Goal: Book appointment/travel/reservation

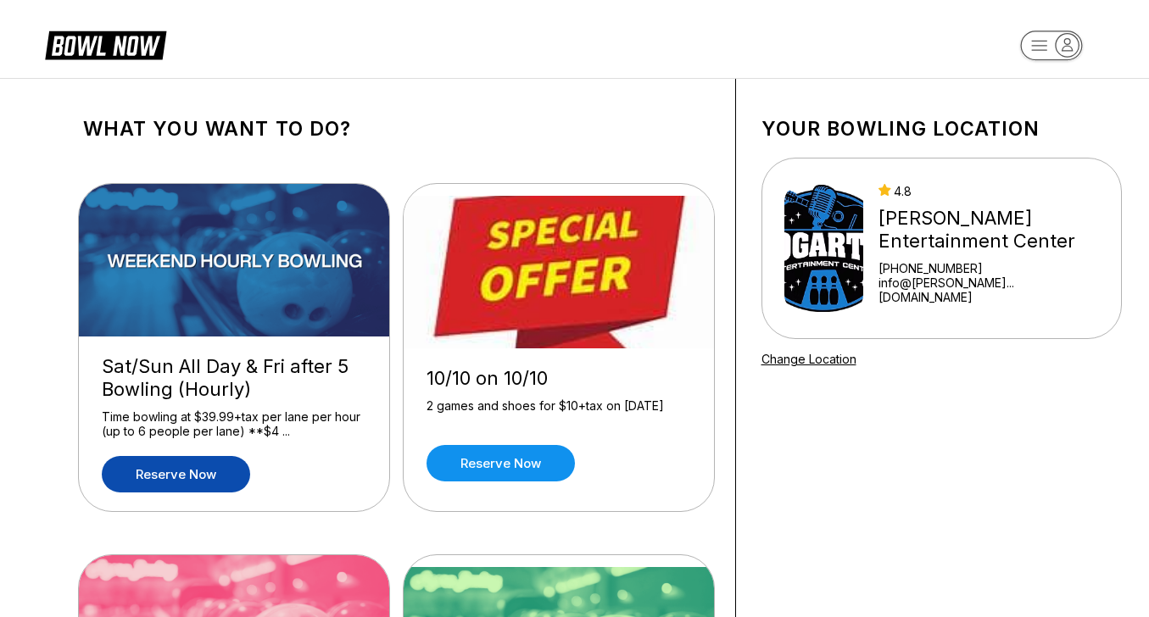
click at [189, 474] on link "Reserve now" at bounding box center [176, 474] width 148 height 36
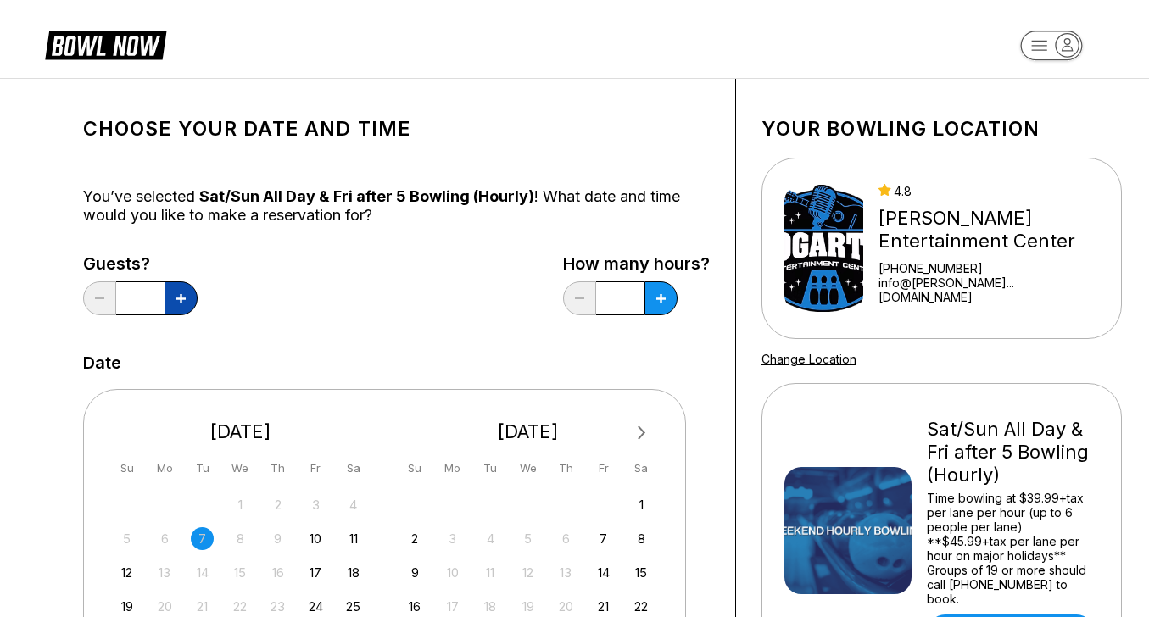
click at [185, 301] on icon at bounding box center [180, 298] width 9 height 9
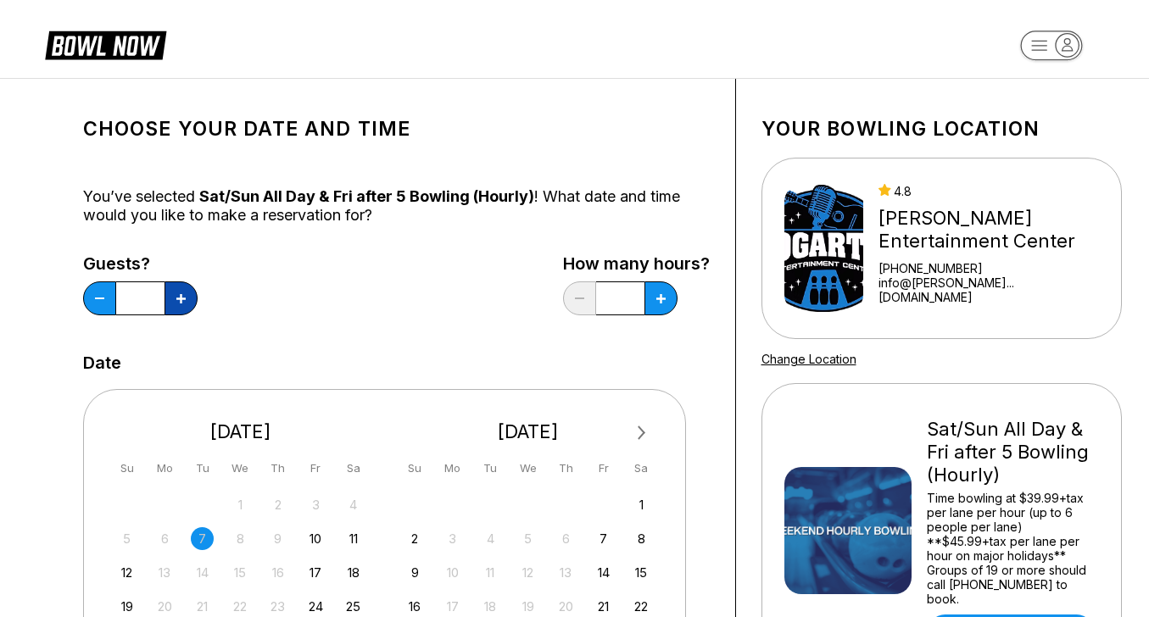
click at [185, 301] on icon at bounding box center [180, 298] width 9 height 9
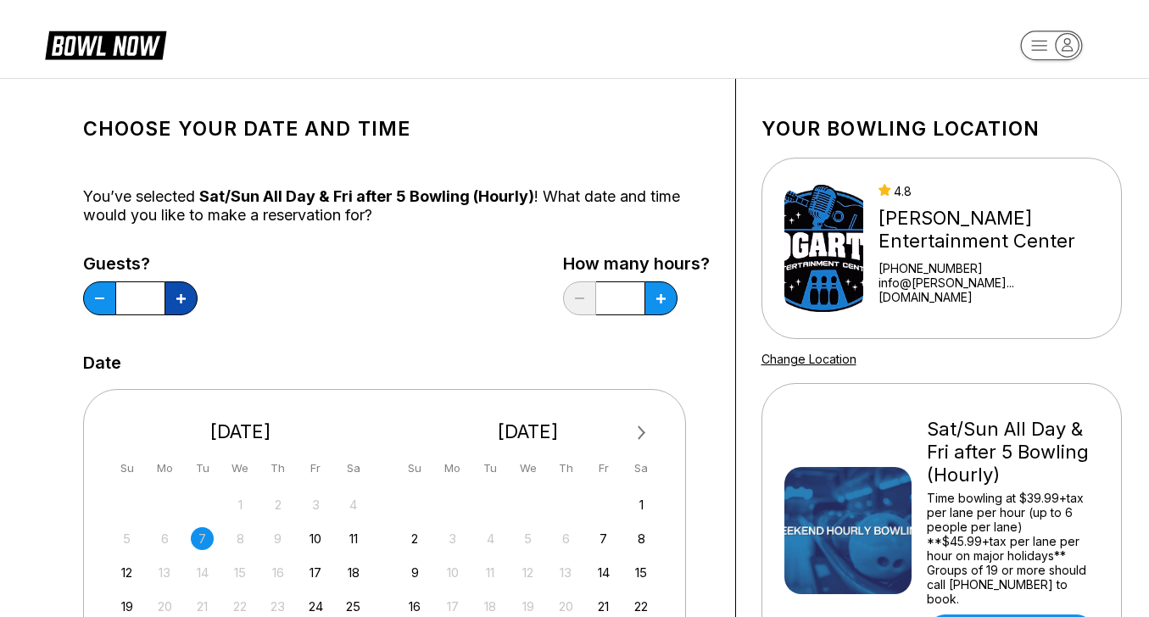
click at [185, 301] on icon at bounding box center [180, 298] width 9 height 9
type input "**"
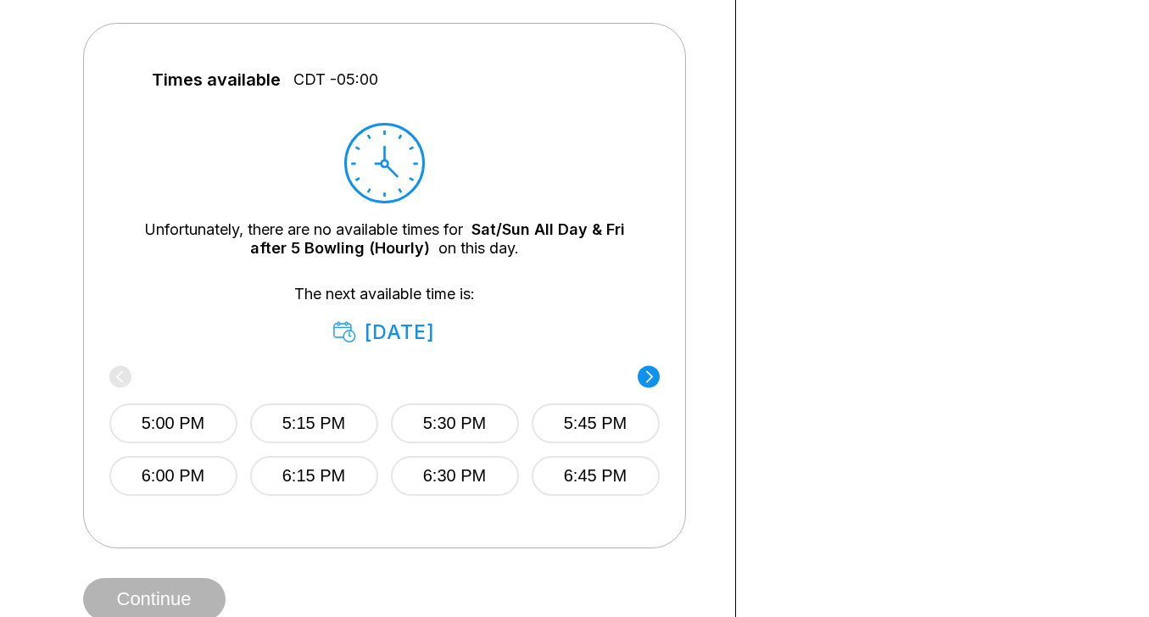
scroll to position [736, 0]
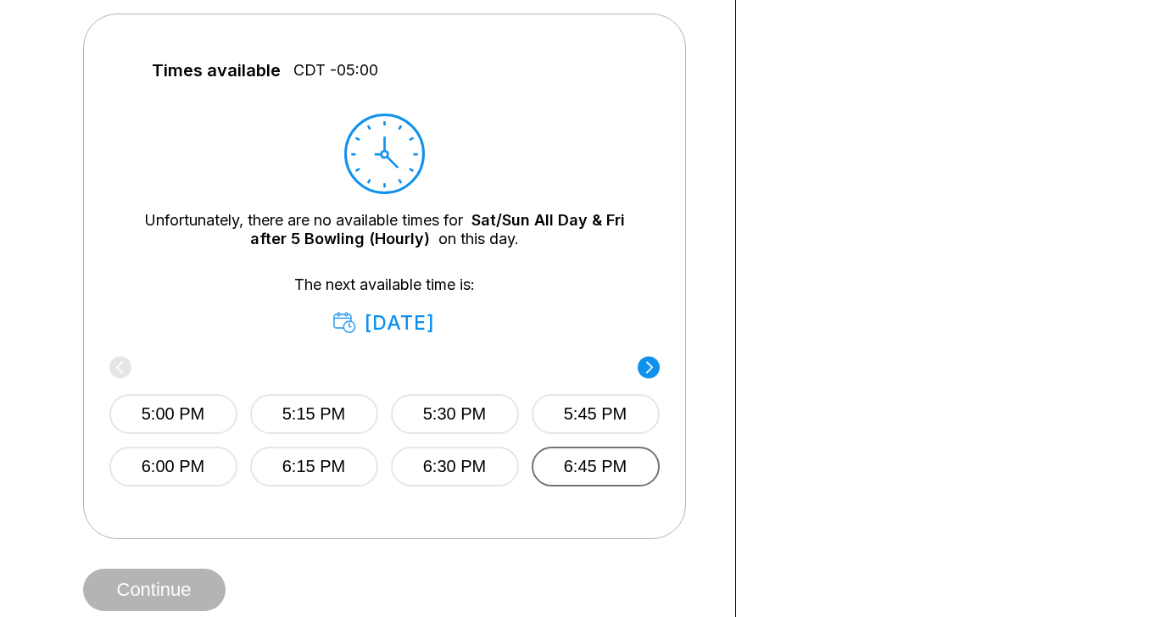
click at [614, 461] on button "6:45 PM" at bounding box center [596, 467] width 128 height 40
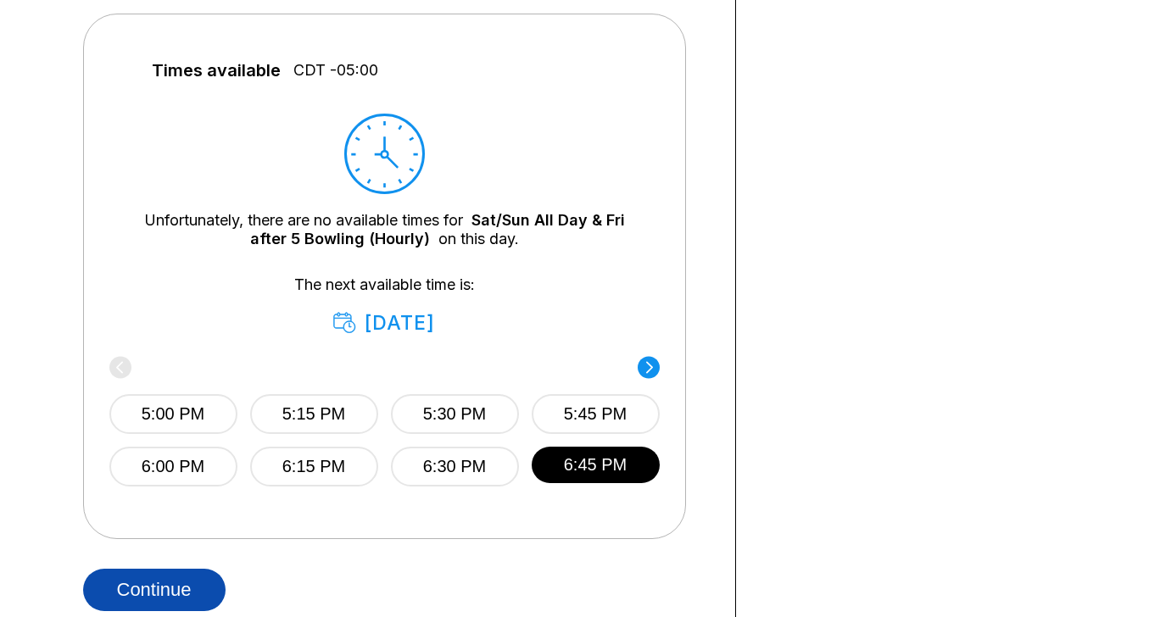
click at [169, 582] on button "Continue" at bounding box center [154, 590] width 142 height 42
select select "**"
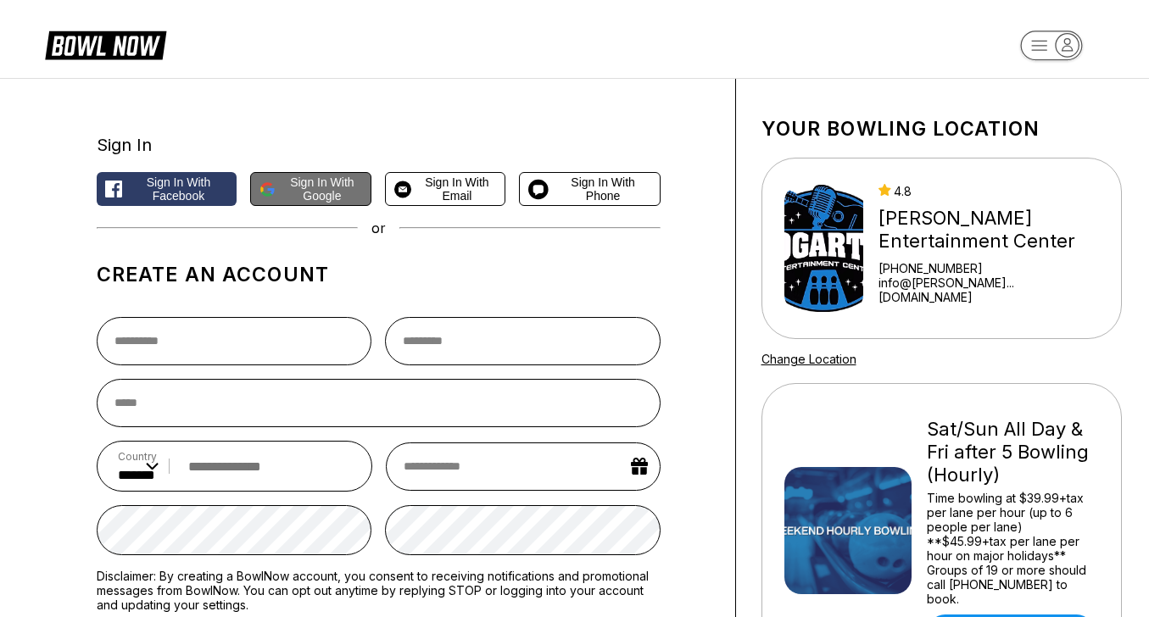
click at [316, 191] on span "Sign in with Google" at bounding box center [322, 188] width 80 height 27
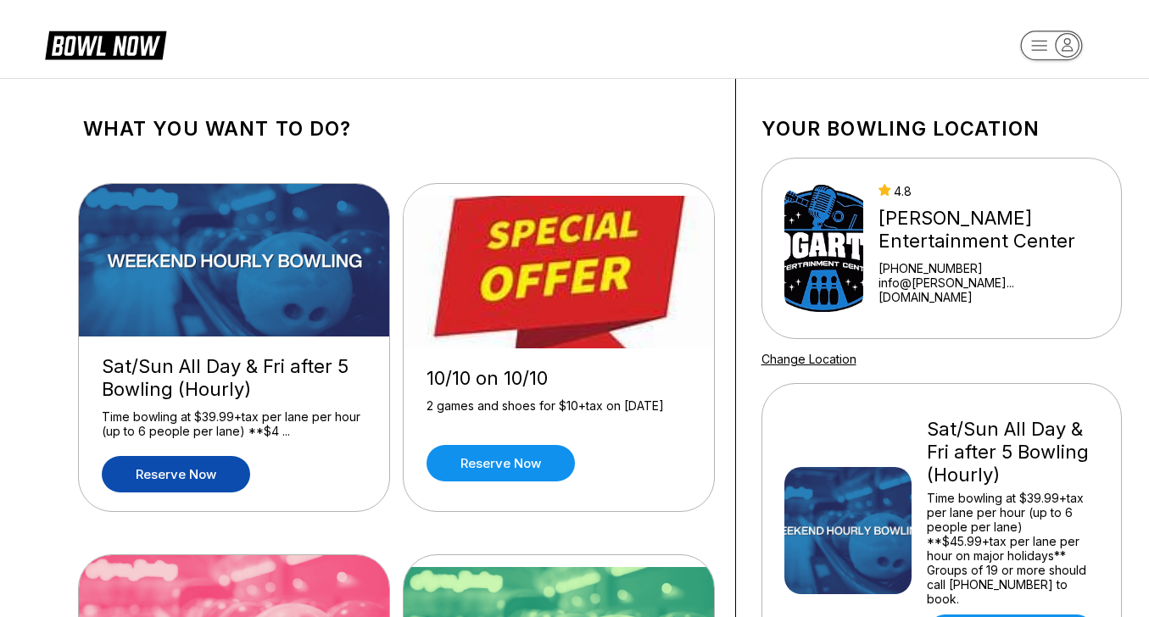
click at [186, 477] on link "Reserve now" at bounding box center [176, 474] width 148 height 36
click at [518, 465] on link "Reserve now" at bounding box center [500, 463] width 148 height 36
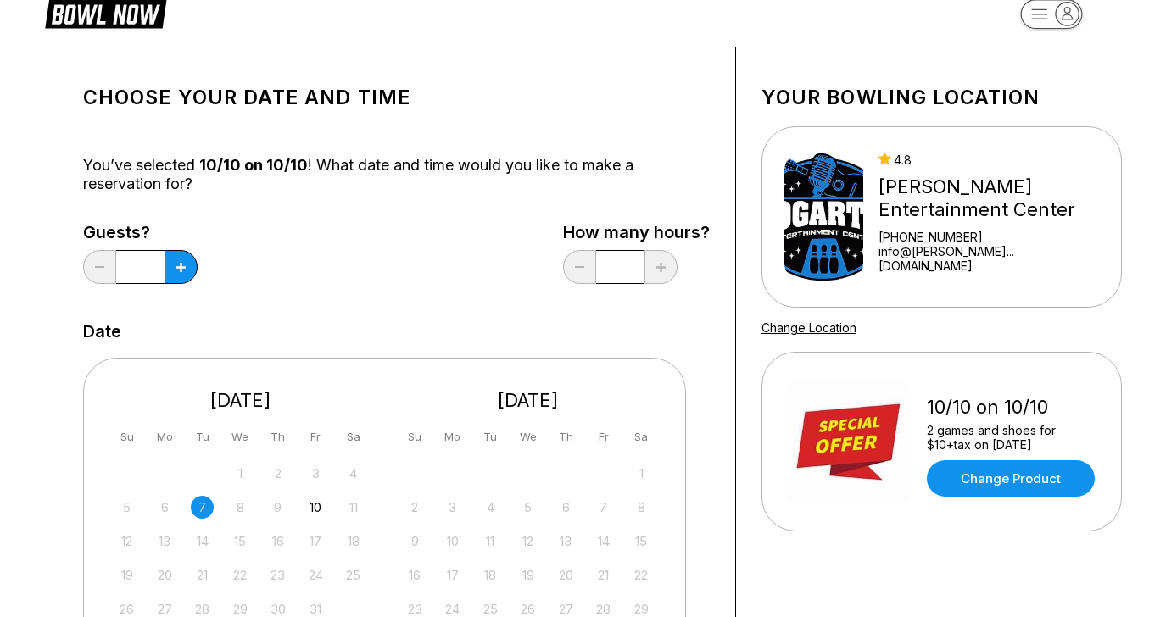
scroll to position [54, 0]
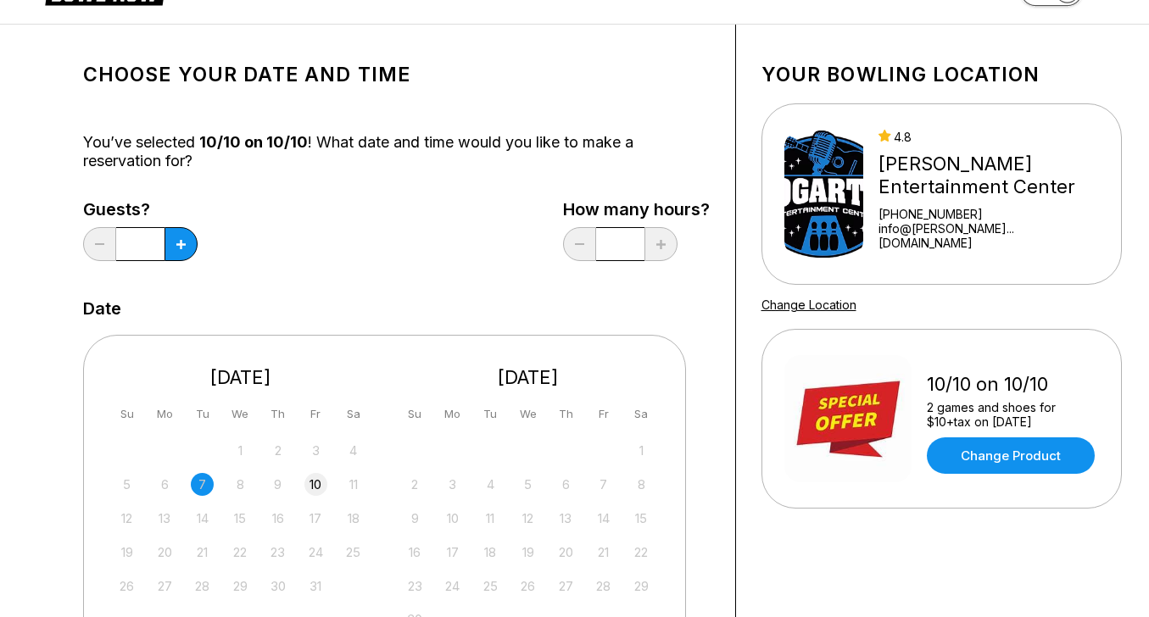
click at [318, 476] on div "10" at bounding box center [315, 484] width 23 height 23
click at [175, 242] on button at bounding box center [180, 244] width 33 height 34
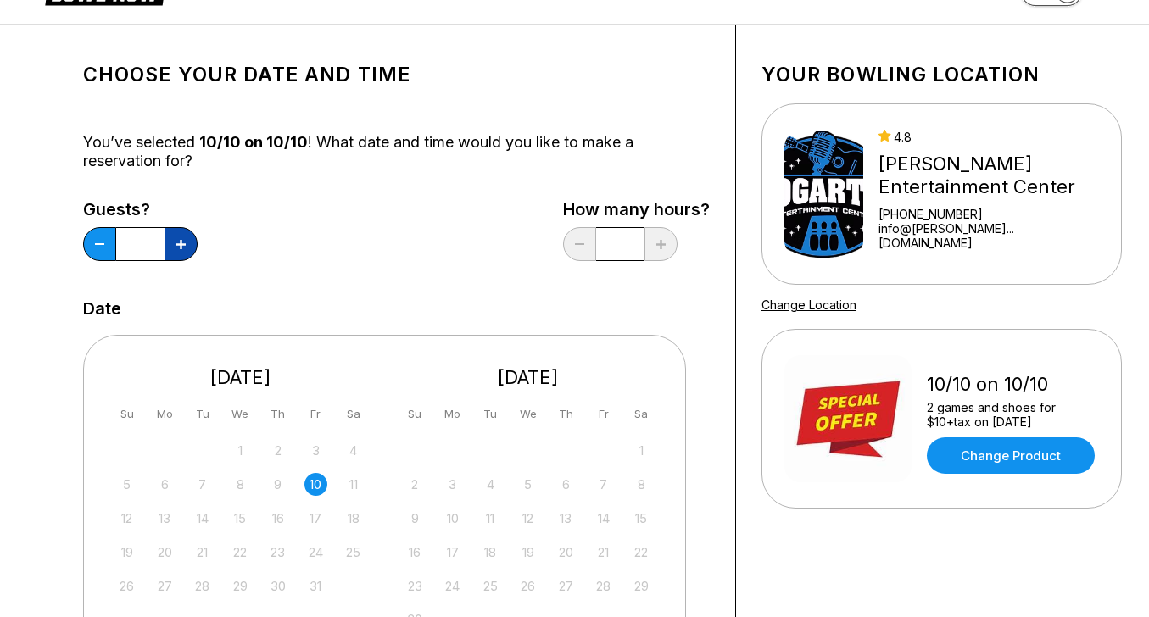
click at [175, 242] on button at bounding box center [180, 244] width 33 height 34
type input "*"
click at [989, 454] on link "Change Product" at bounding box center [1011, 455] width 168 height 36
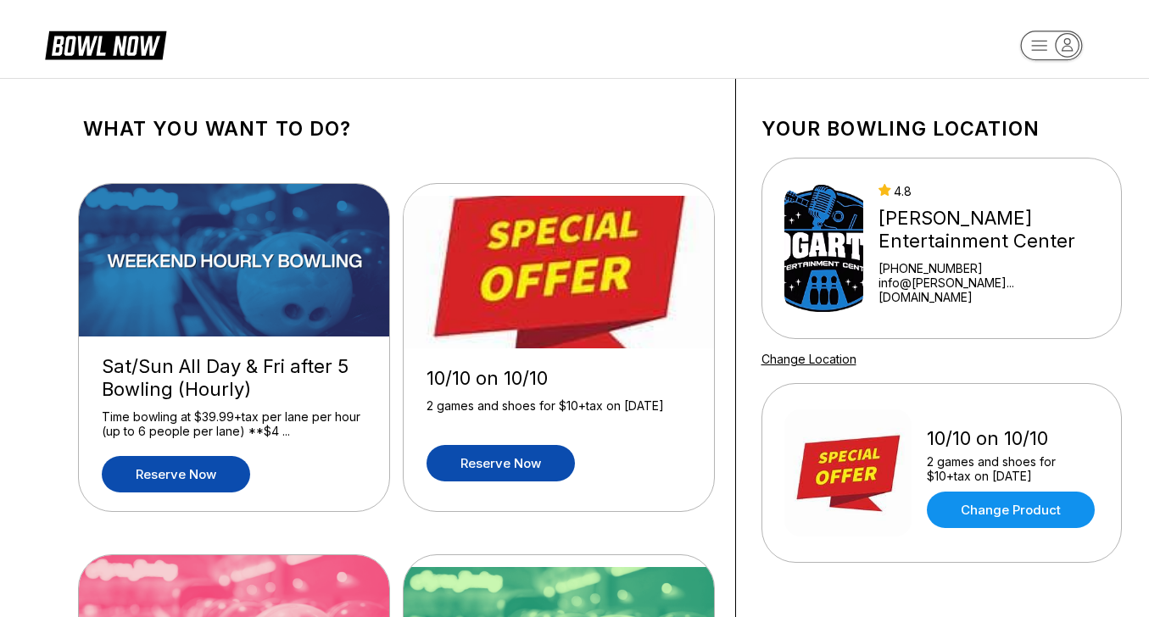
click at [157, 475] on link "Reserve now" at bounding box center [176, 474] width 148 height 36
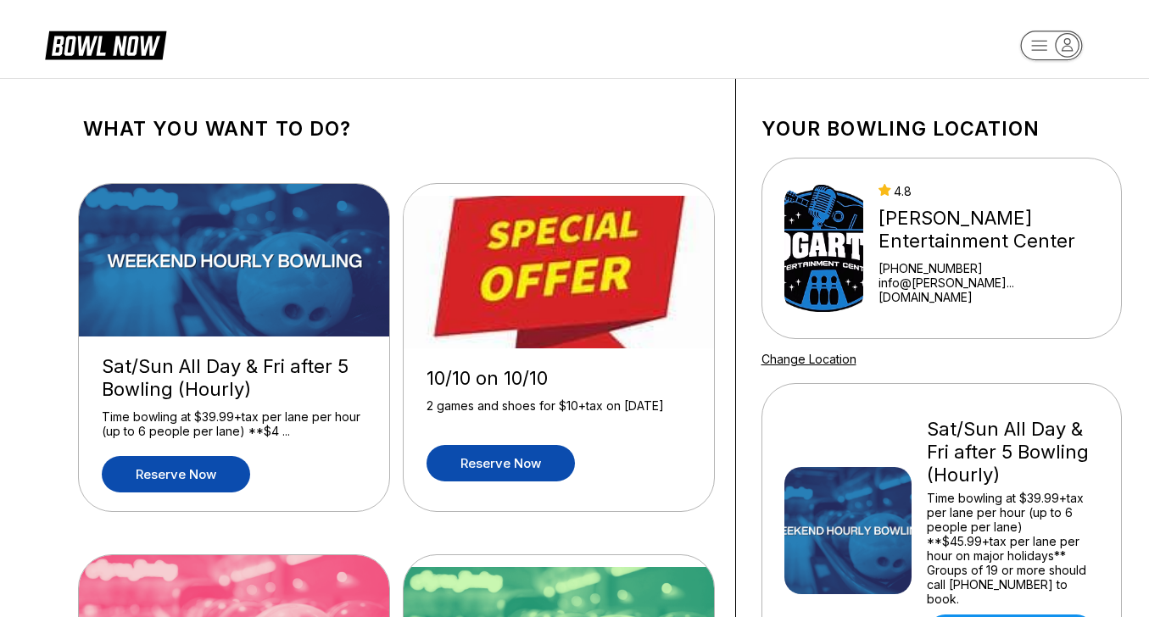
click at [494, 465] on link "Reserve now" at bounding box center [500, 463] width 148 height 36
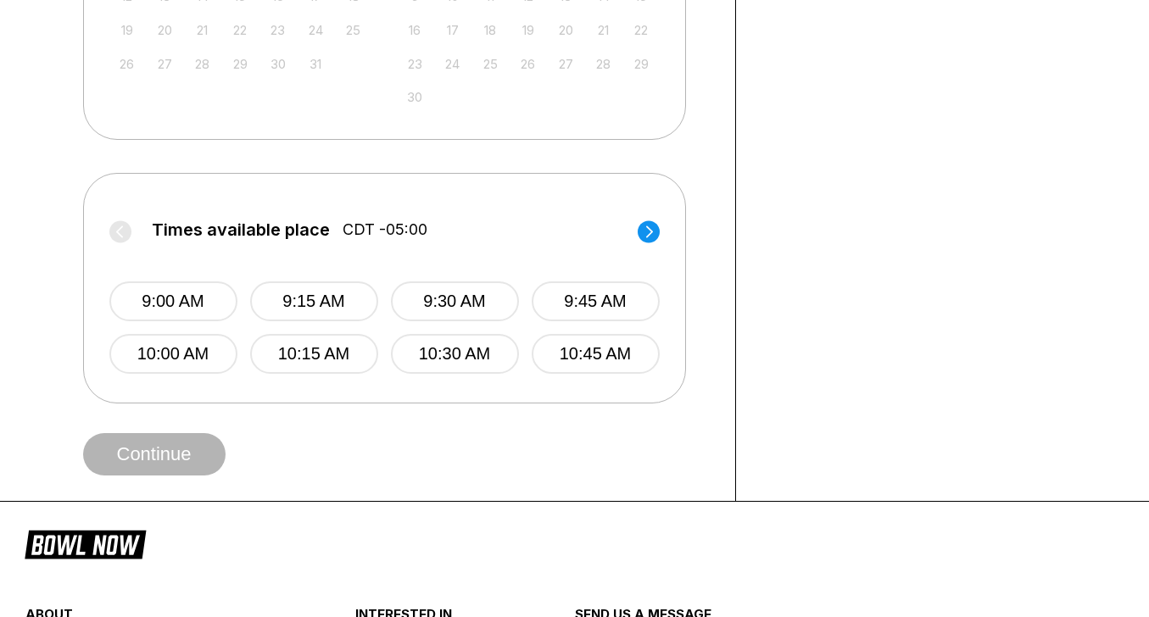
scroll to position [578, 0]
click at [642, 230] on circle at bounding box center [648, 230] width 22 height 22
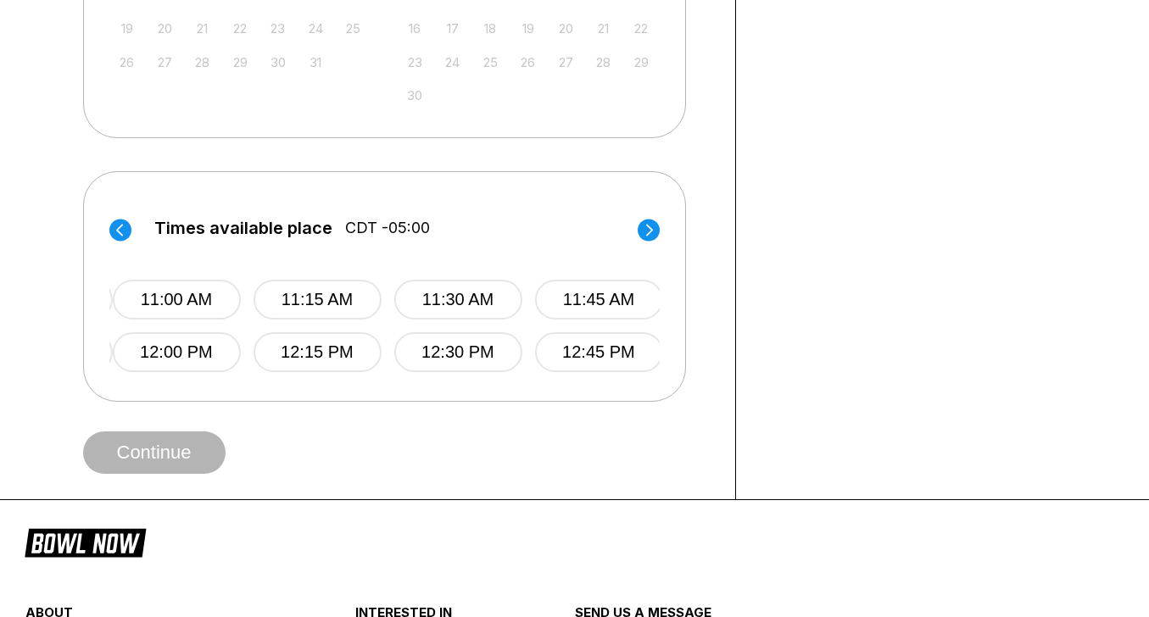
click at [642, 230] on circle at bounding box center [648, 230] width 22 height 22
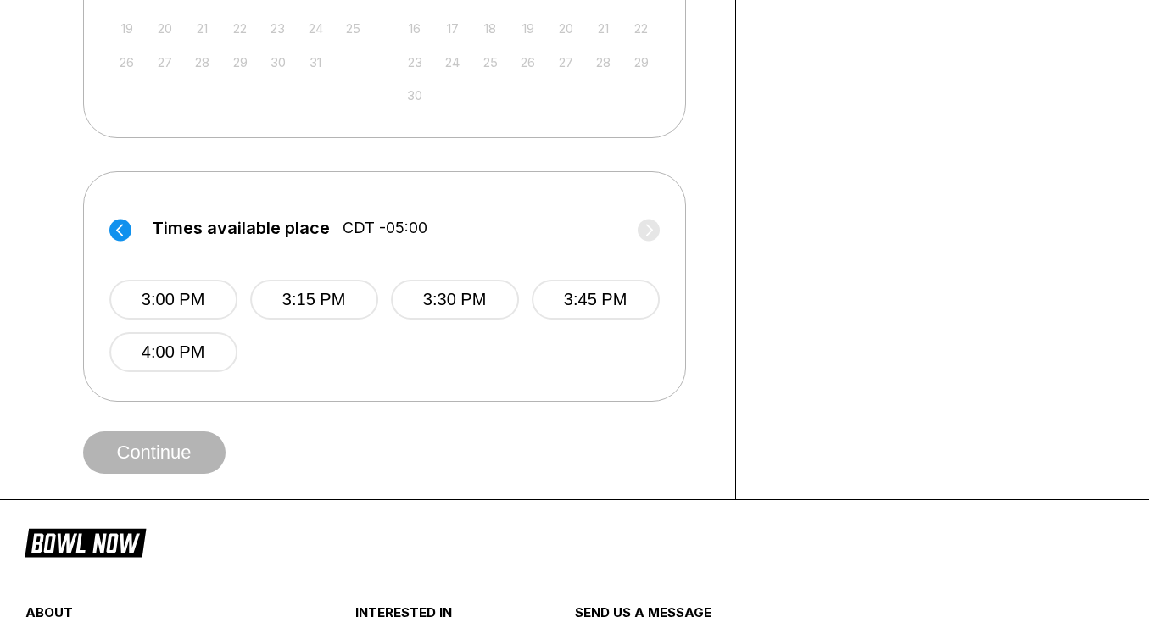
click at [642, 230] on label "Times available place CDT -05:00" at bounding box center [384, 232] width 550 height 27
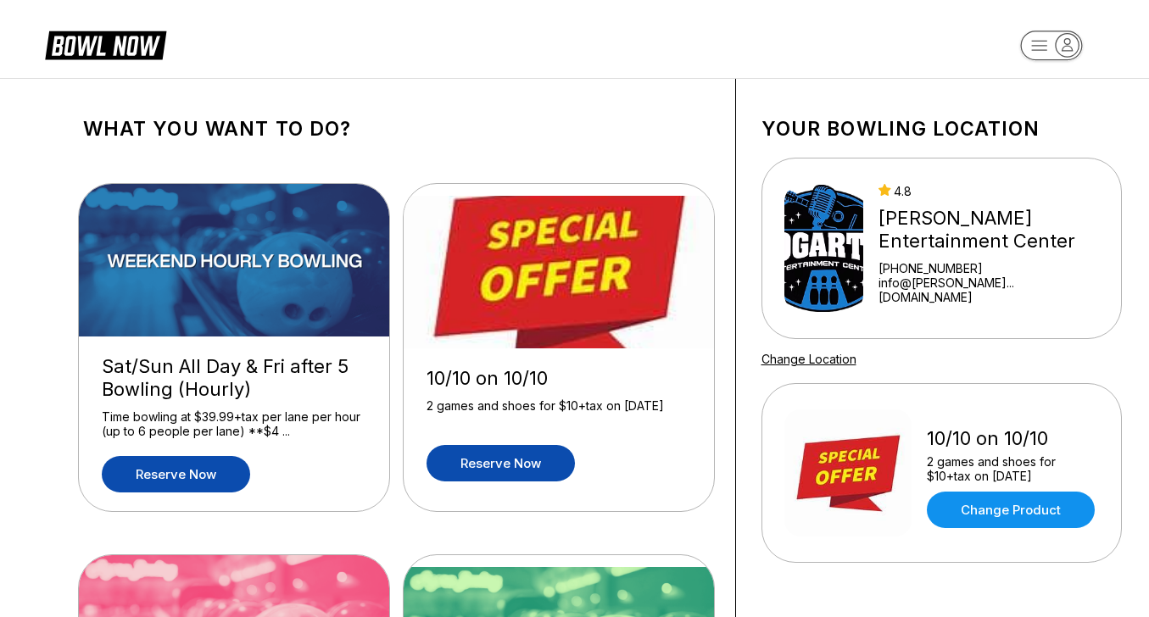
click at [171, 477] on link "Reserve now" at bounding box center [176, 474] width 148 height 36
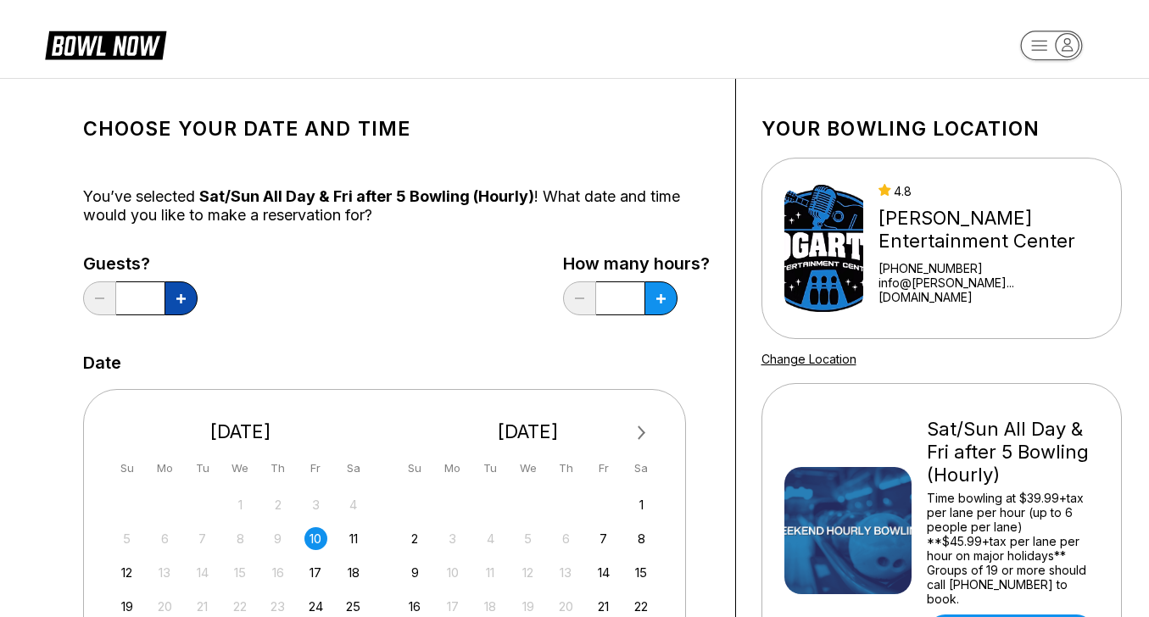
click at [176, 287] on button at bounding box center [180, 298] width 33 height 34
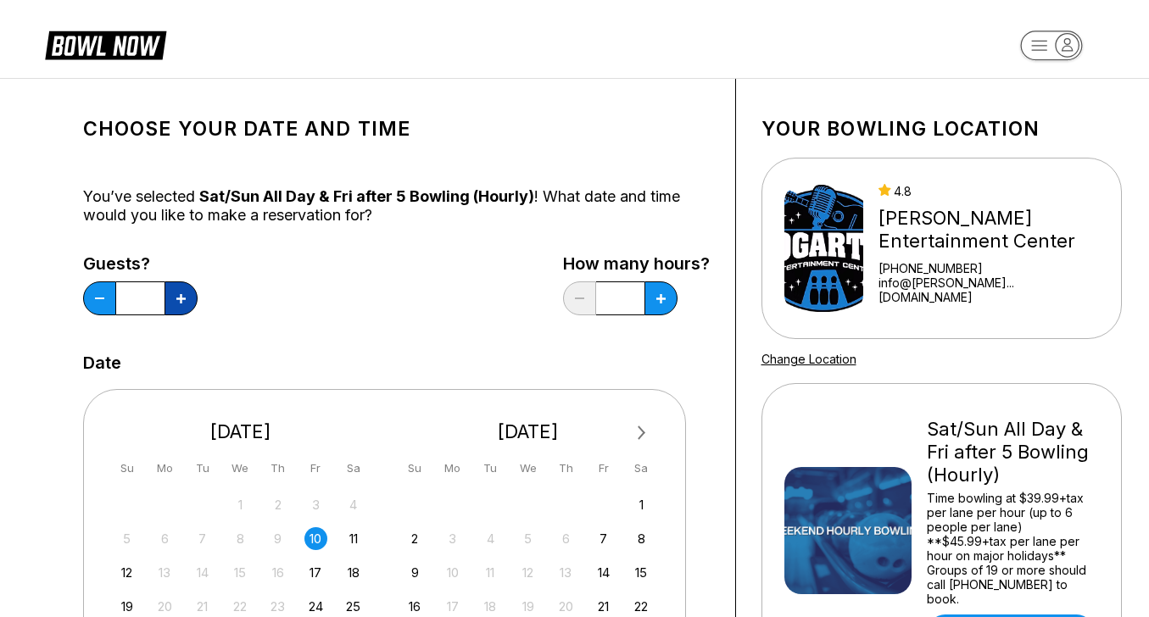
click at [176, 287] on button at bounding box center [180, 298] width 33 height 34
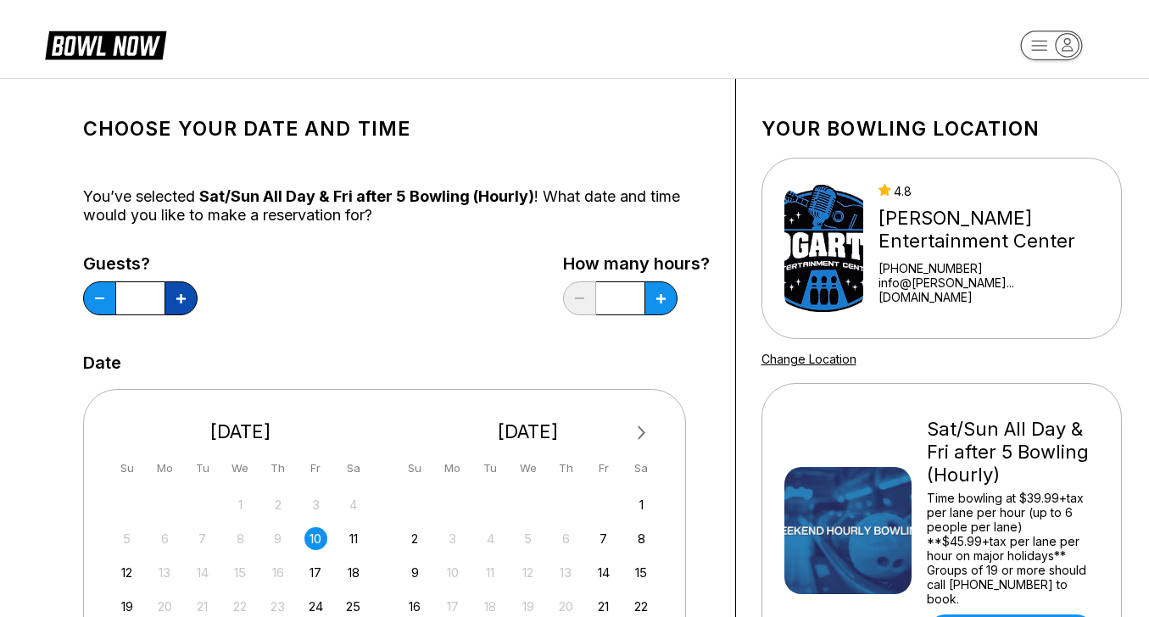
click at [176, 287] on button at bounding box center [180, 298] width 33 height 34
type input "**"
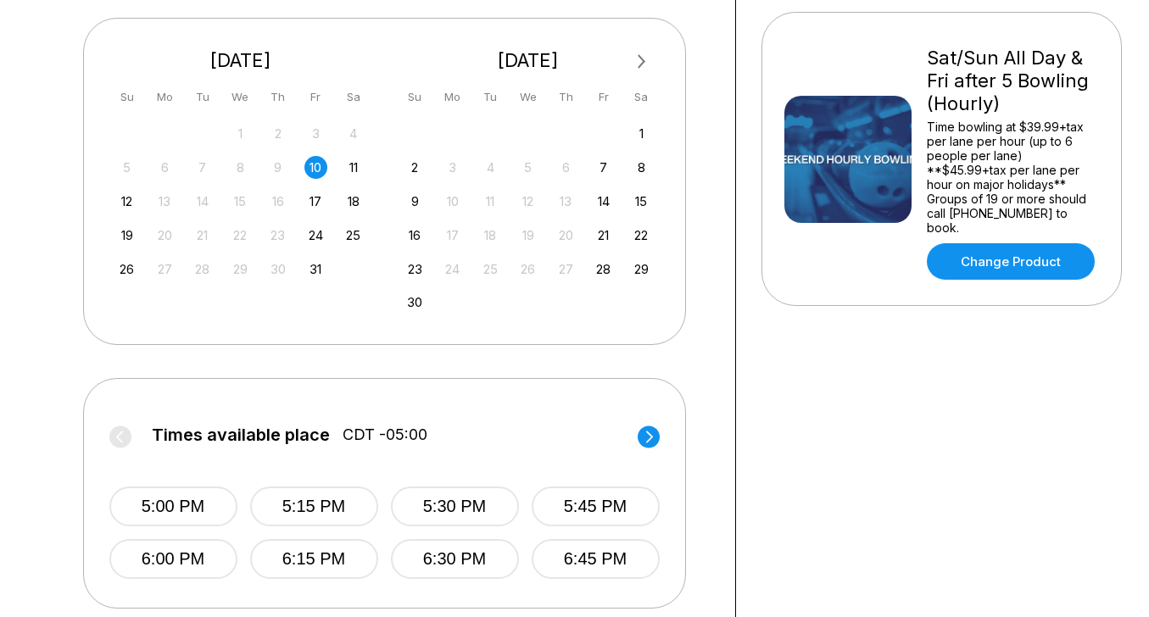
scroll to position [404, 0]
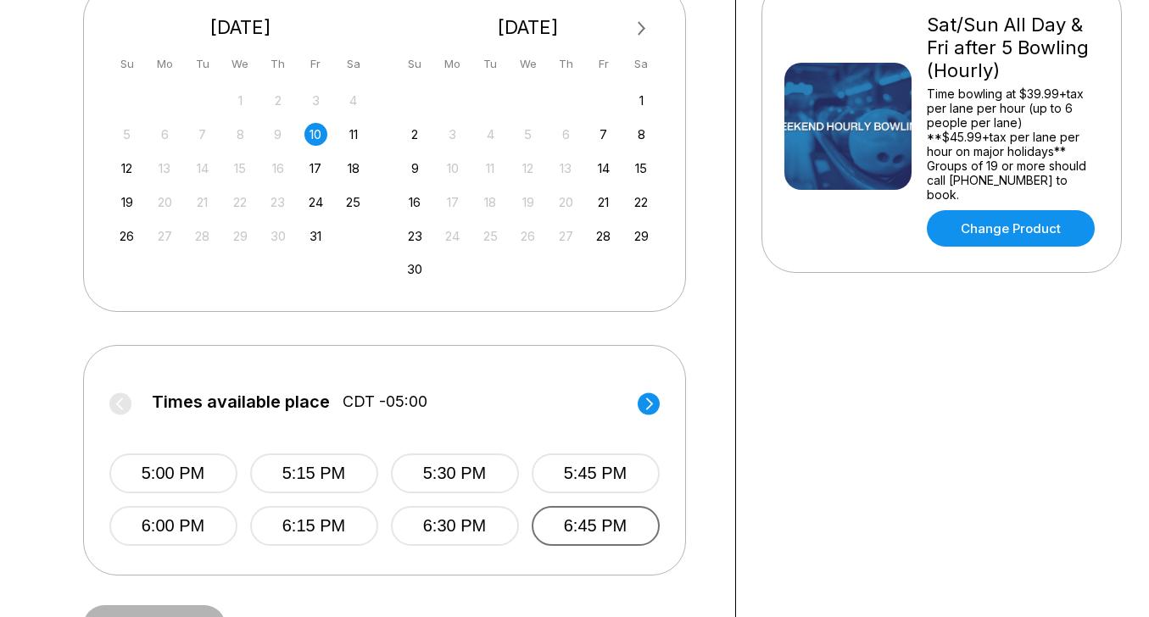
click at [608, 529] on button "6:45 PM" at bounding box center [596, 526] width 128 height 40
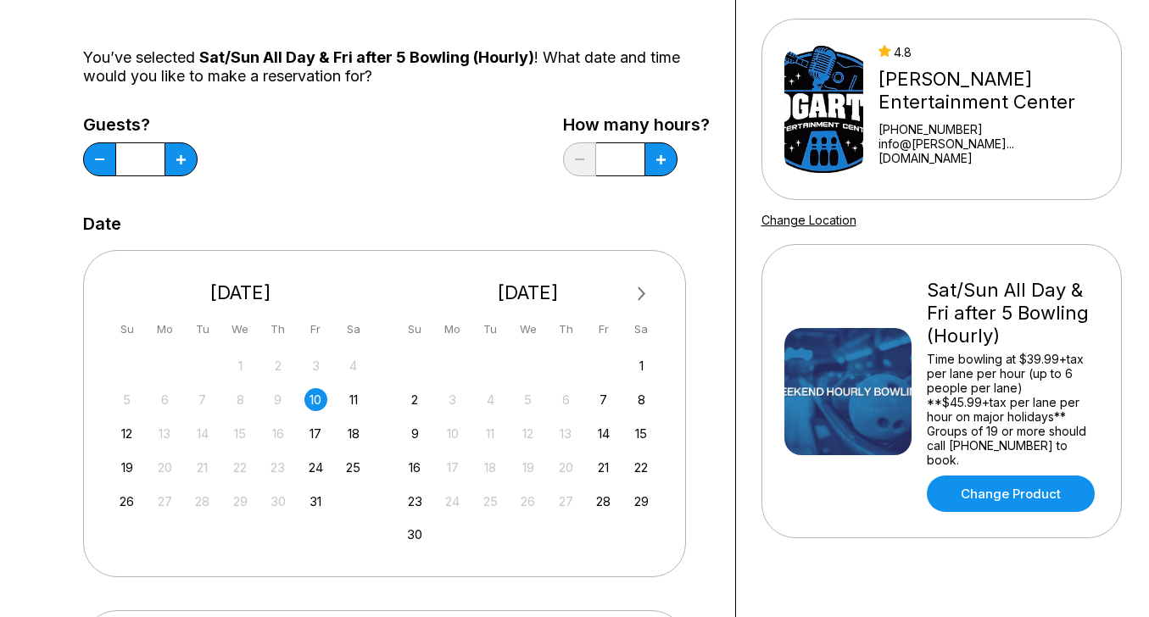
scroll to position [125, 0]
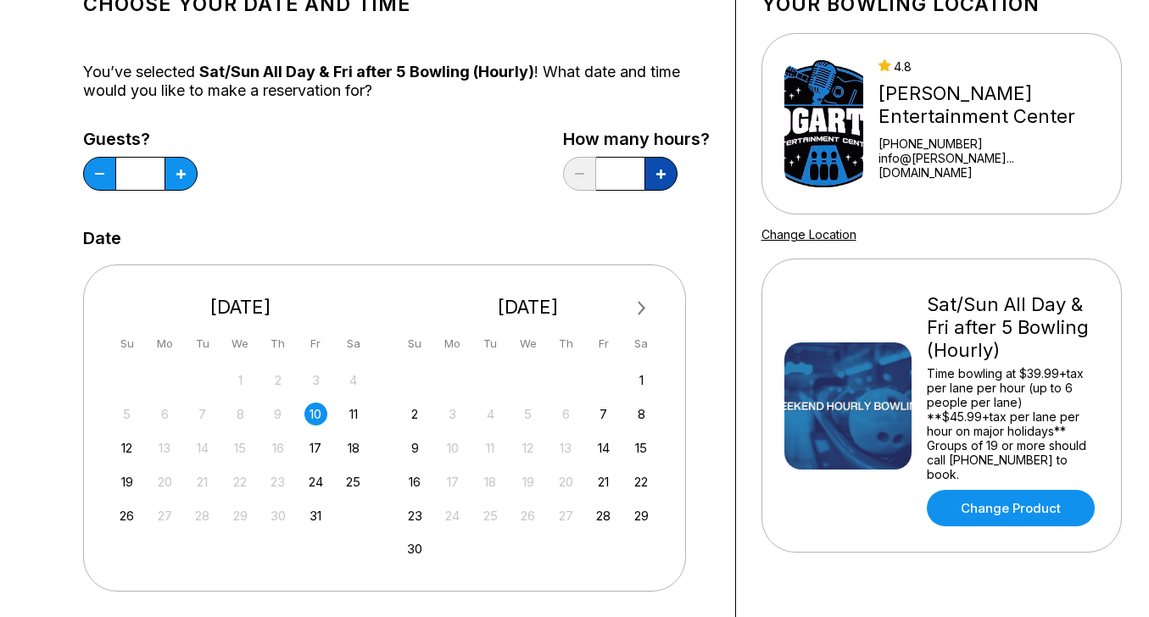
click at [662, 170] on icon at bounding box center [660, 174] width 9 height 9
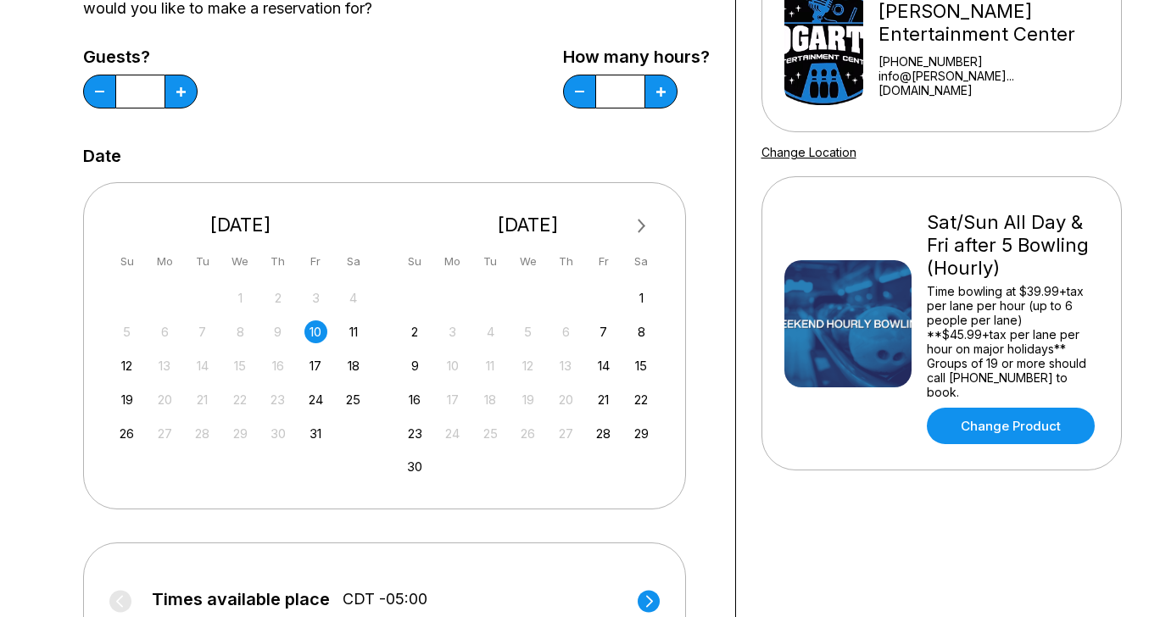
scroll to position [200, 0]
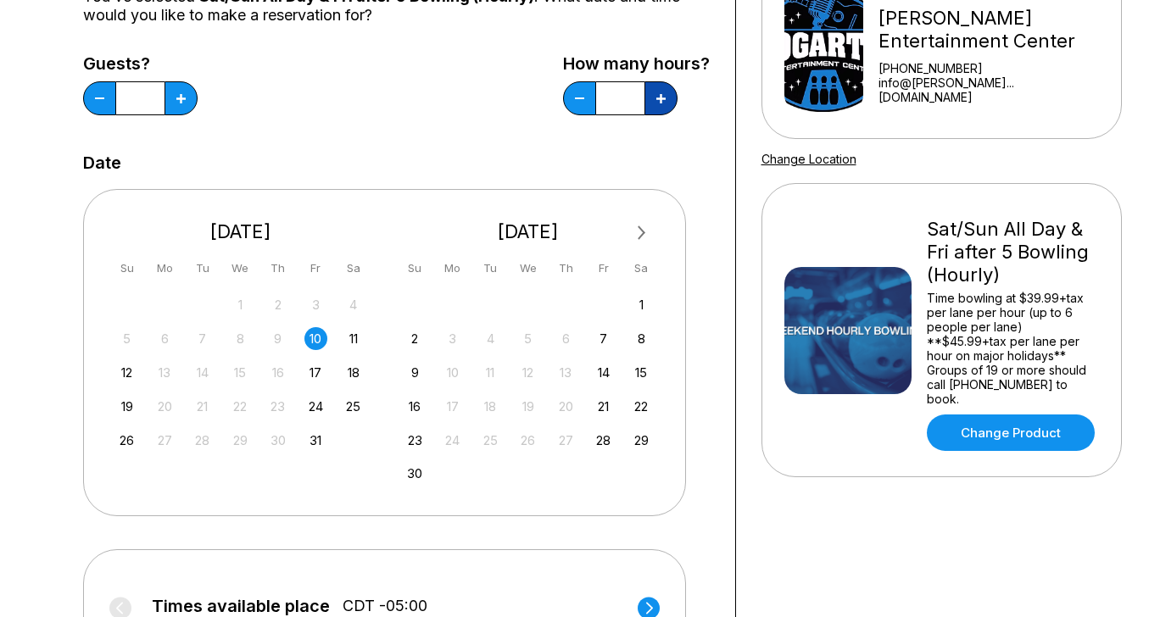
click at [665, 99] on button at bounding box center [660, 98] width 33 height 34
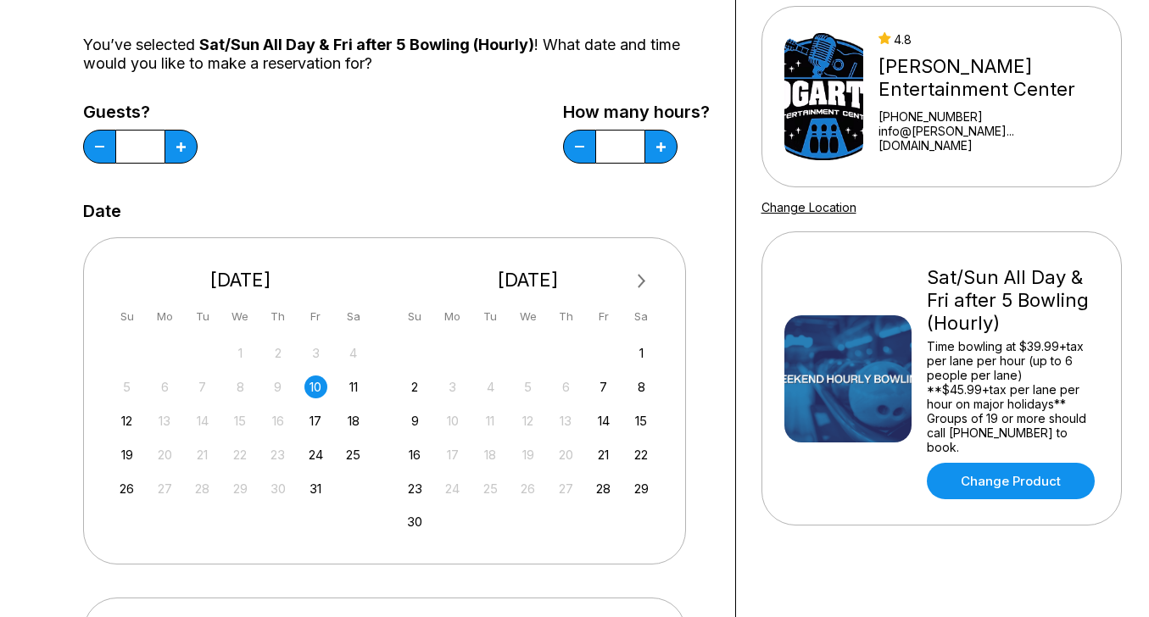
scroll to position [142, 0]
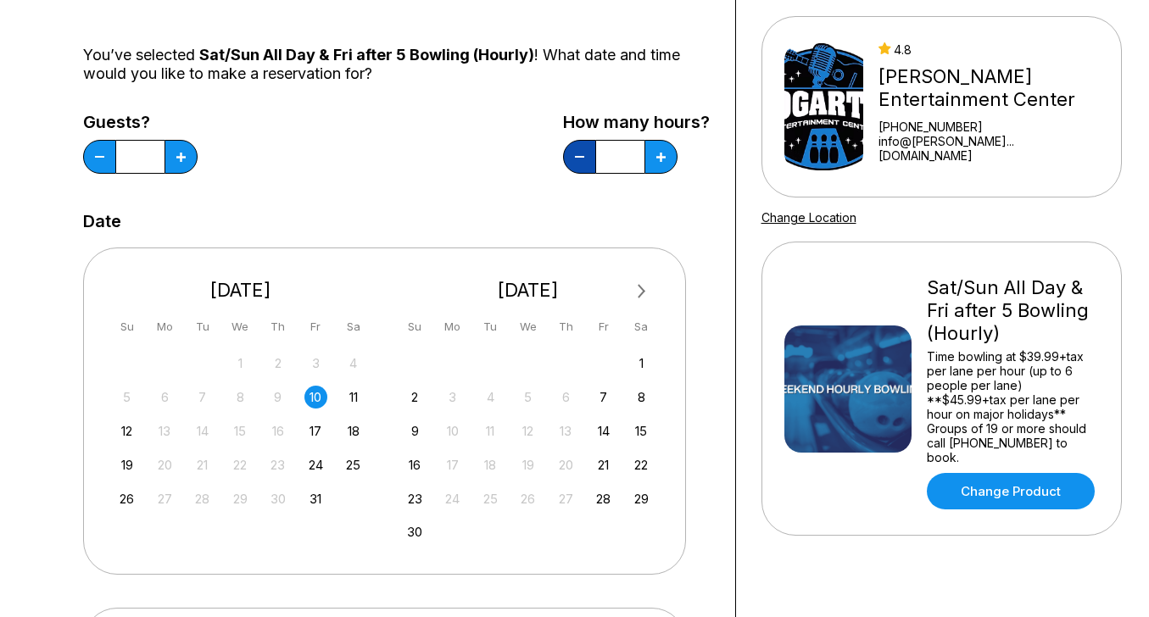
click at [577, 158] on button at bounding box center [579, 157] width 33 height 34
type input "*"
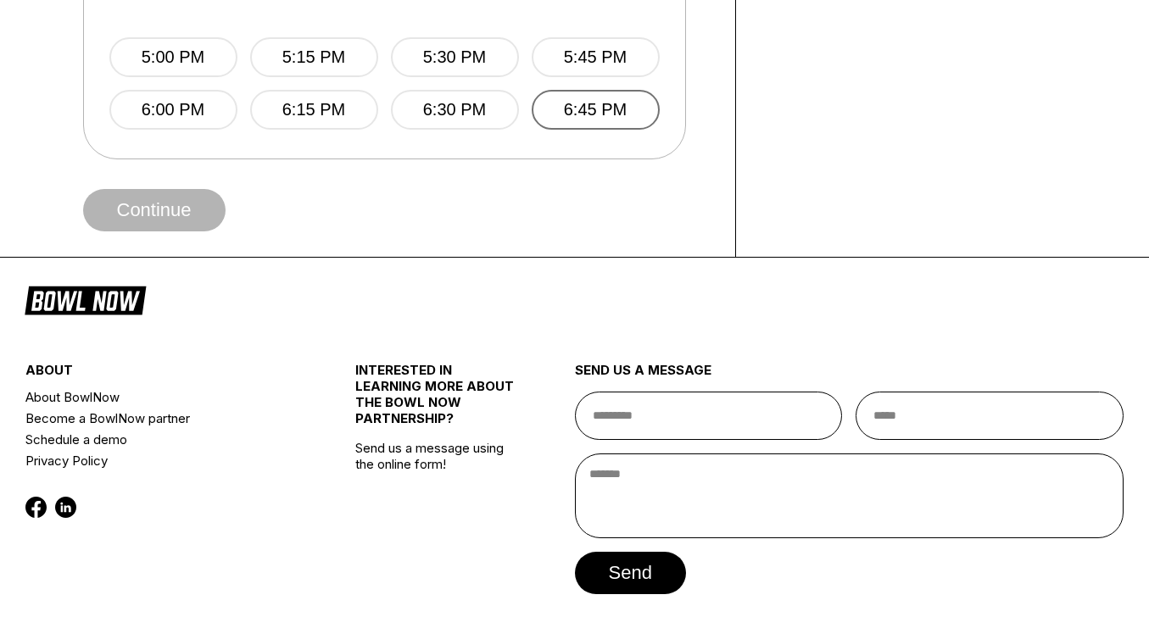
scroll to position [825, 0]
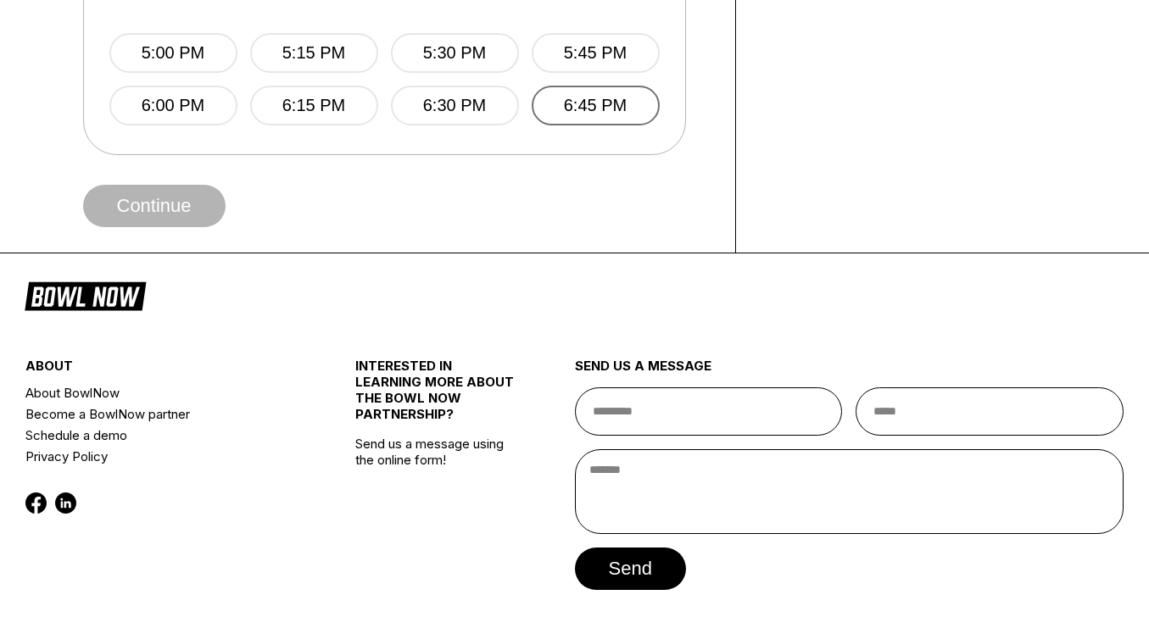
click at [589, 101] on button "6:45 PM" at bounding box center [596, 106] width 128 height 40
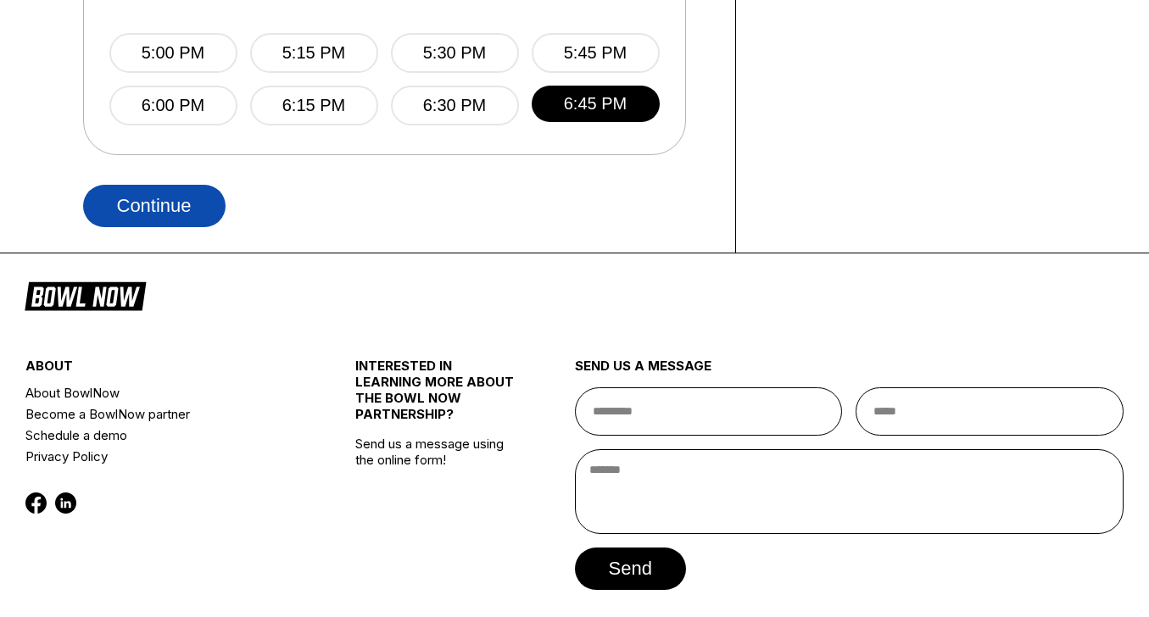
click at [135, 202] on button "Continue" at bounding box center [154, 206] width 142 height 42
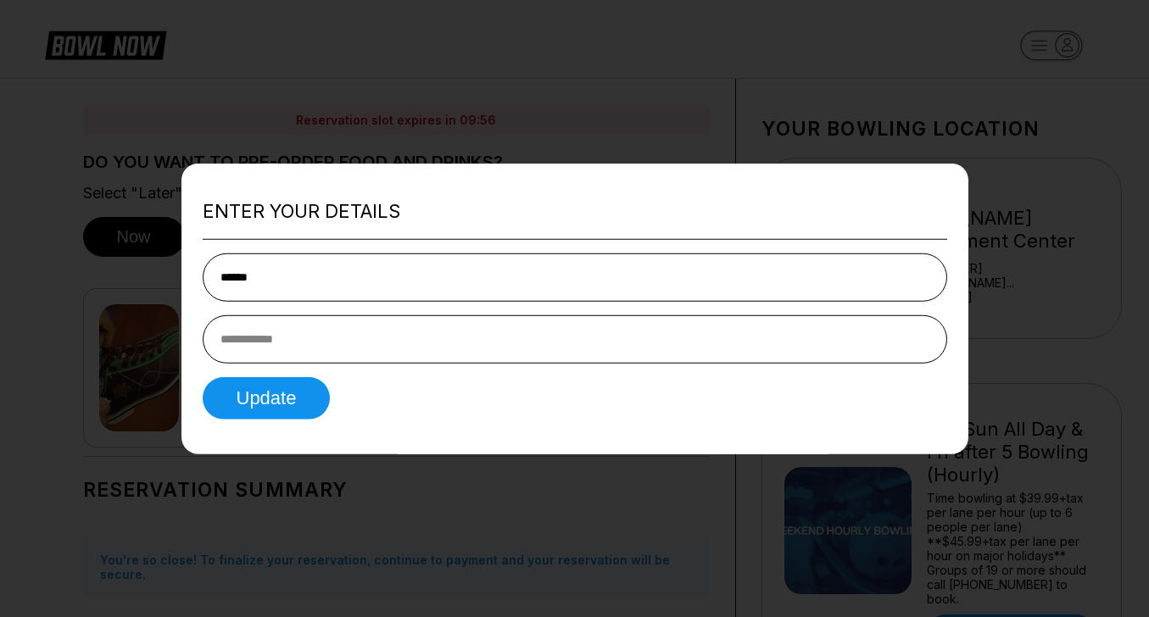
type input "******"
type input "**********"
click at [255, 404] on button "Update" at bounding box center [267, 397] width 128 height 42
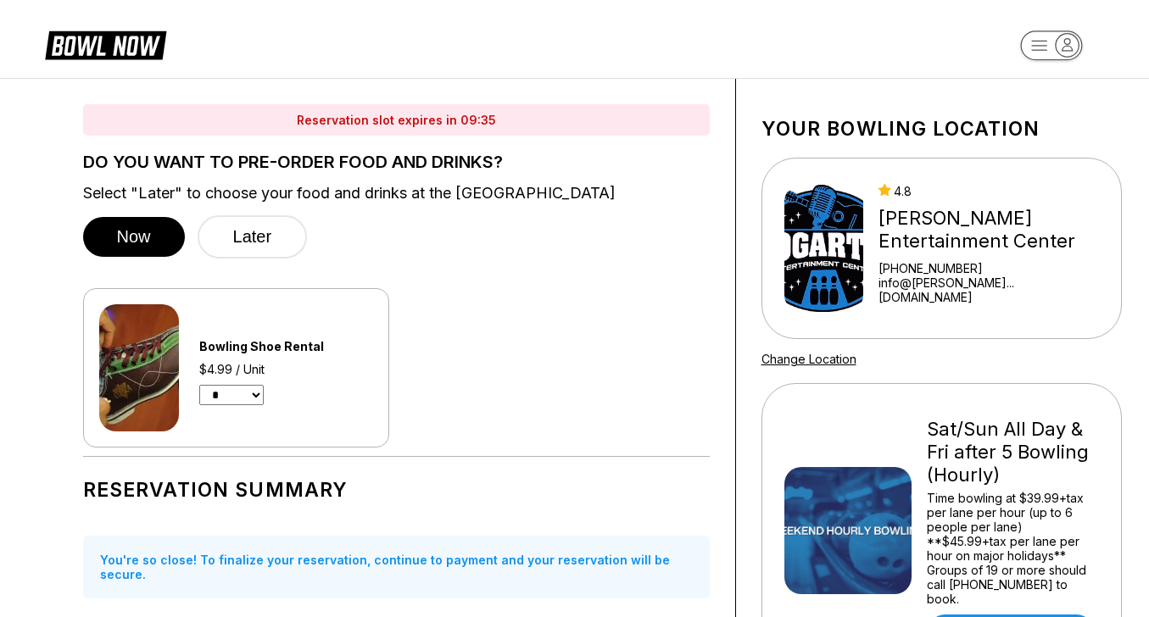
click at [258, 390] on select "* * * * * * * * * * ** ** **" at bounding box center [231, 395] width 64 height 20
click at [262, 389] on select "* * * * * * * * * * ** ** **" at bounding box center [231, 395] width 64 height 20
select select "**"
click at [199, 385] on select "* * * * * * * * * * ** ** **" at bounding box center [231, 395] width 64 height 20
click at [256, 235] on button "Later" at bounding box center [253, 236] width 110 height 43
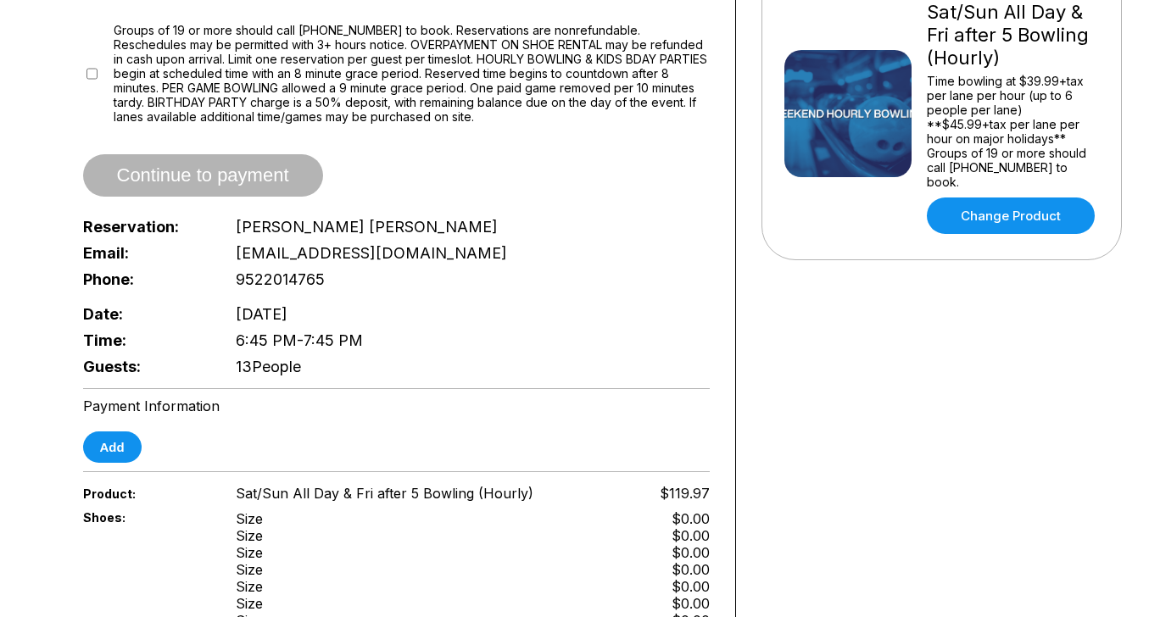
scroll to position [410, 0]
